Goal: Use online tool/utility: Utilize a website feature to perform a specific function

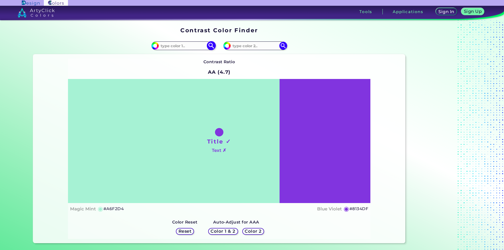
click at [164, 44] on input at bounding box center [183, 45] width 49 height 7
paste input "E5E531"
type input "E5E531"
click at [242, 45] on input at bounding box center [255, 45] width 49 height 7
click at [242, 48] on input at bounding box center [255, 45] width 49 height 7
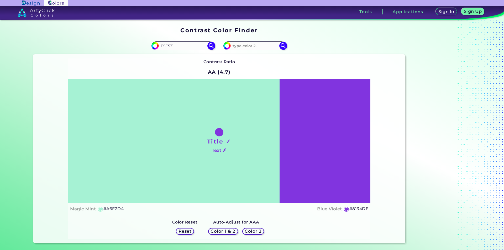
paste input "FFB936"
type input "FFB936"
type input "#ffb936"
type input "#FFB936"
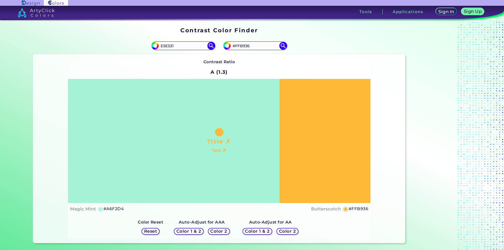
click at [120, 147] on div "Title ✗ Text ✗" at bounding box center [219, 141] width 303 height 124
click at [138, 84] on div "Title ✗ Text ✗" at bounding box center [219, 141] width 303 height 124
